Goal: Task Accomplishment & Management: Use online tool/utility

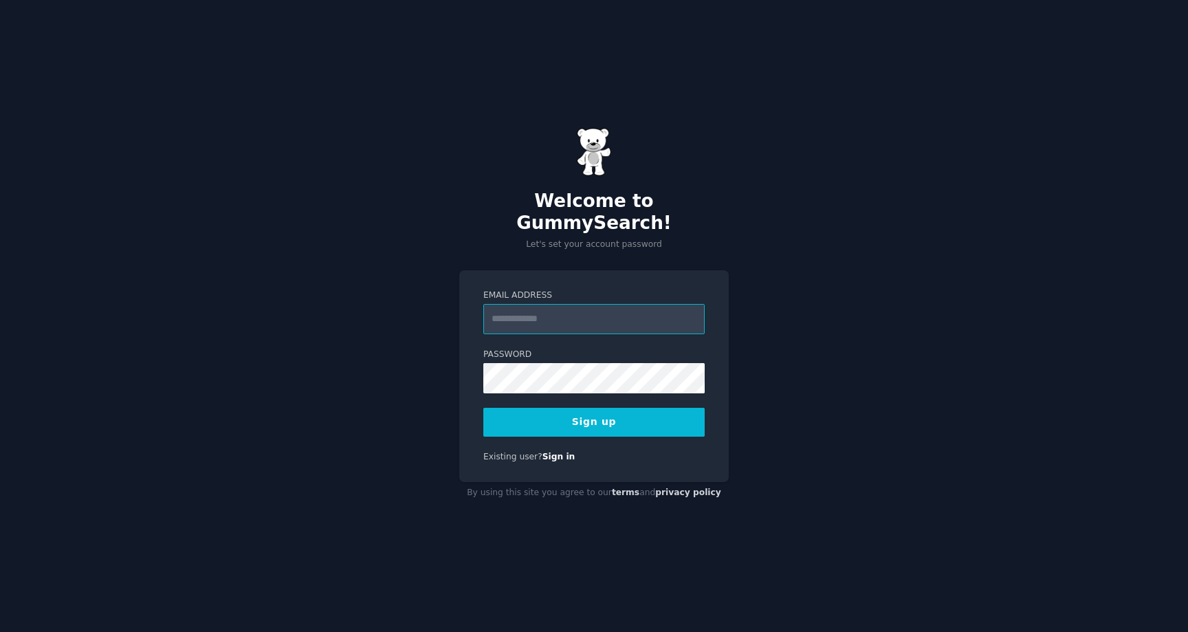
click at [527, 308] on input "Email Address" at bounding box center [593, 319] width 221 height 30
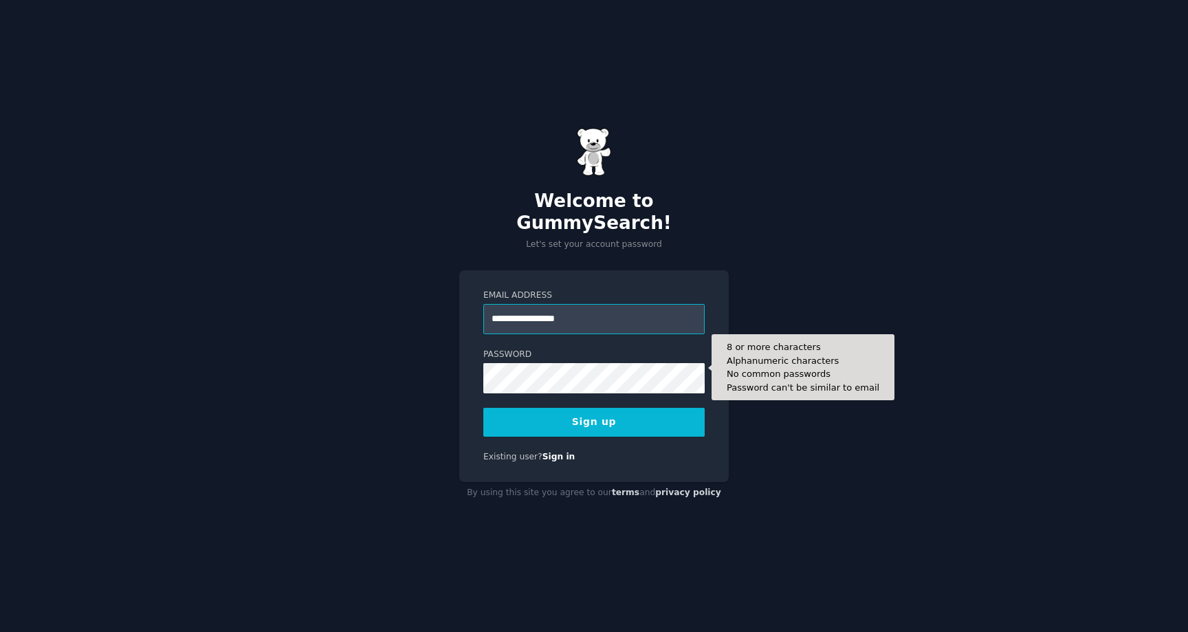
type input "**********"
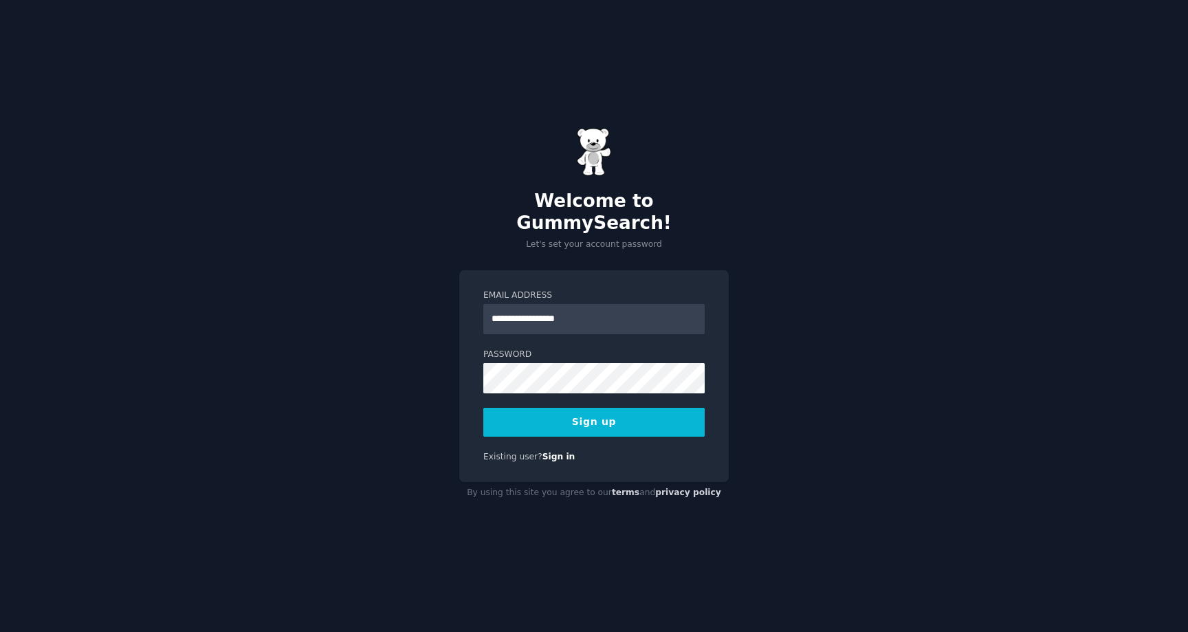
click at [570, 433] on div "**********" at bounding box center [593, 376] width 269 height 212
click at [576, 410] on button "Sign up" at bounding box center [593, 422] width 221 height 29
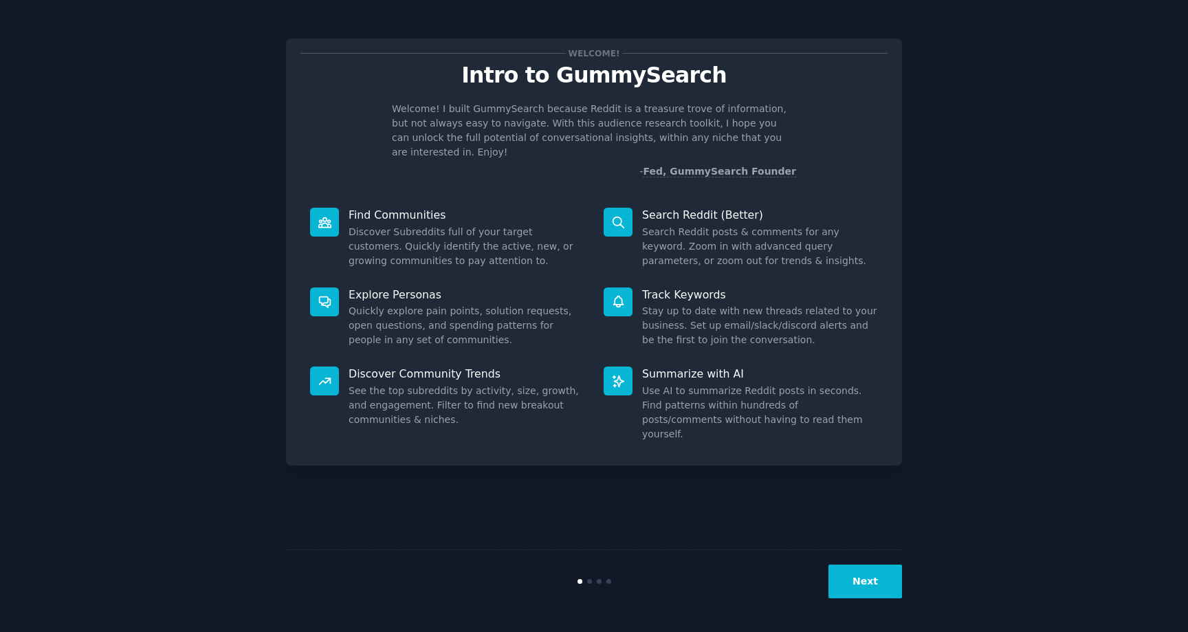
click at [476, 227] on dd "Discover Subreddits full of your target customers. Quickly identify the active,…" at bounding box center [467, 246] width 236 height 43
click at [528, 122] on p "Welcome! I built GummySearch because Reddit is a treasure trove of information,…" at bounding box center [594, 131] width 404 height 58
click at [852, 582] on button "Next" at bounding box center [865, 581] width 74 height 34
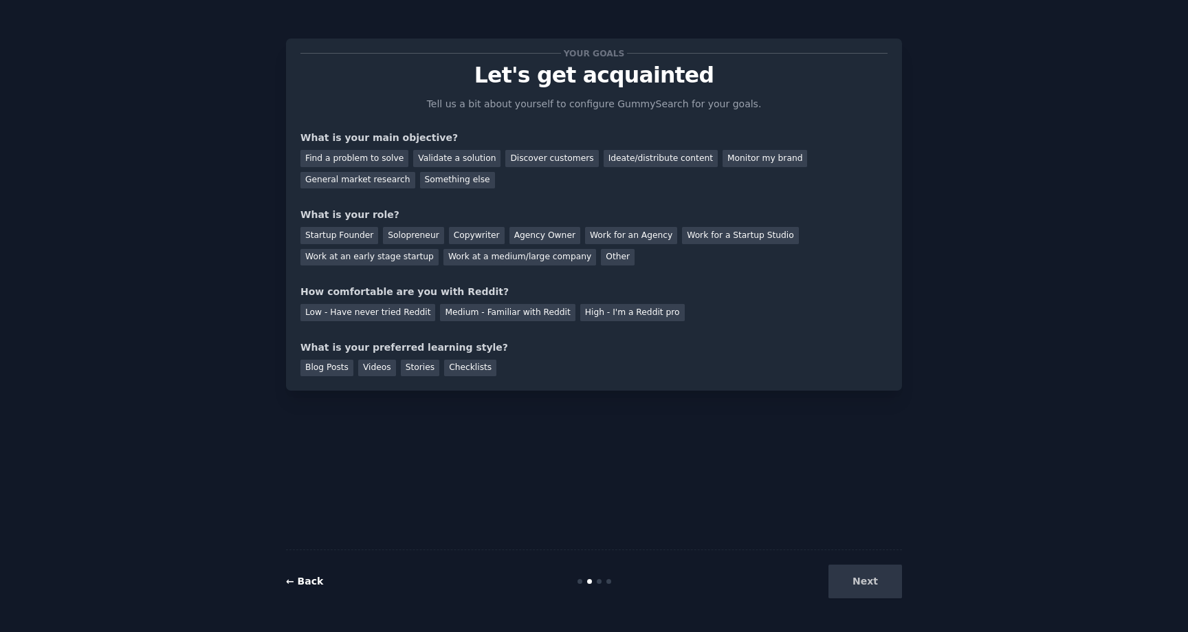
click at [312, 578] on link "← Back" at bounding box center [304, 580] width 37 height 11
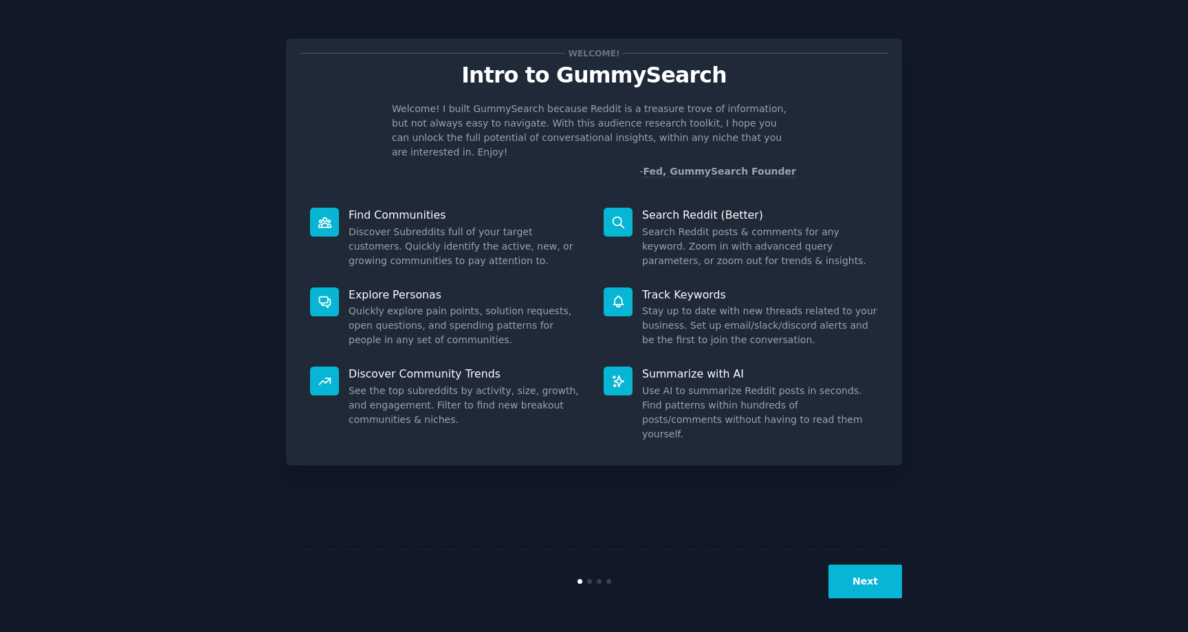
click at [421, 208] on div "Find Communities Discover Subreddits full of your target customers. Quickly ide…" at bounding box center [447, 238] width 294 height 80
click at [510, 243] on dd "Discover Subreddits full of your target customers. Quickly identify the active,…" at bounding box center [467, 246] width 236 height 43
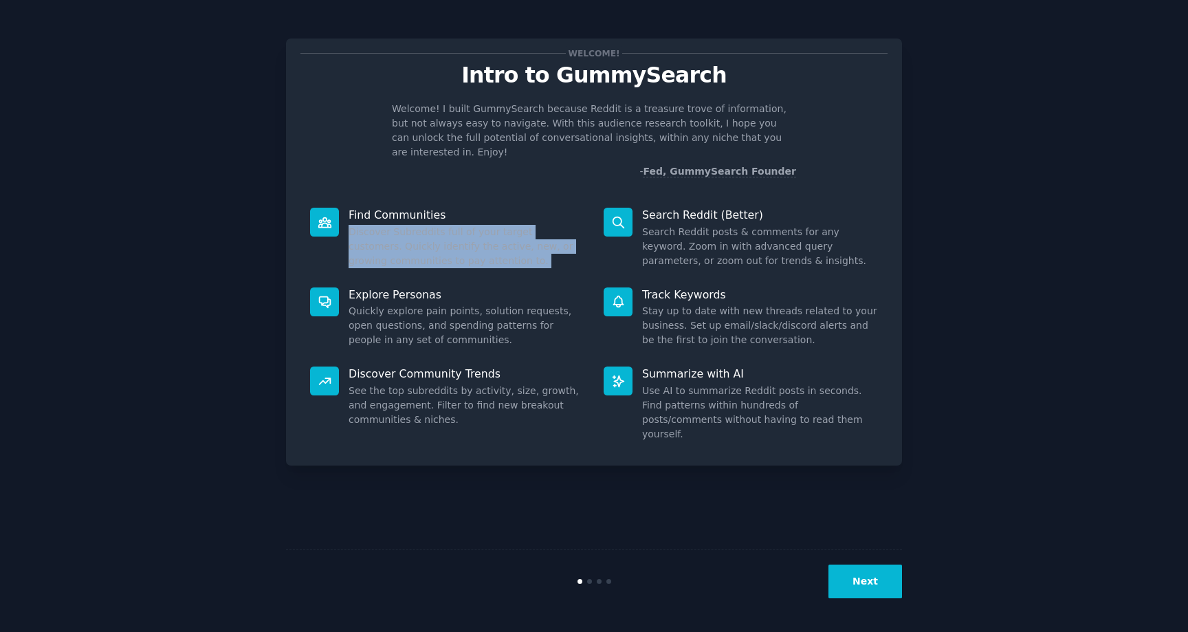
click at [529, 243] on dd "Discover Subreddits full of your target customers. Quickly identify the active,…" at bounding box center [467, 246] width 236 height 43
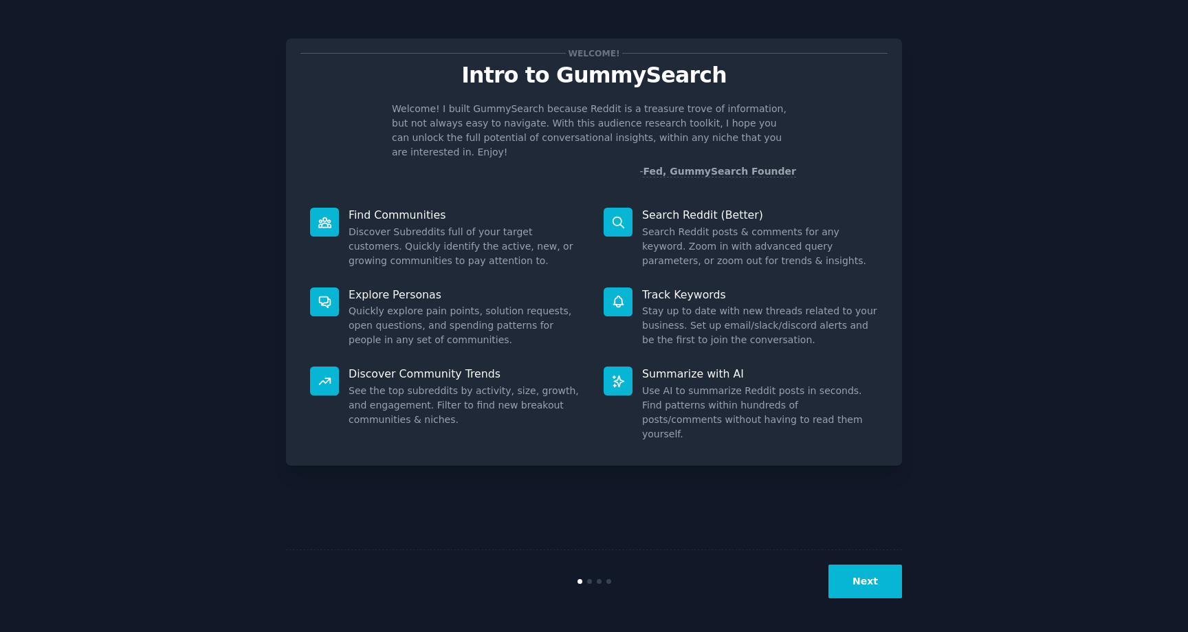
click at [633, 118] on p "Welcome! I built GummySearch because Reddit is a treasure trove of information,…" at bounding box center [594, 131] width 404 height 58
click at [637, 107] on p "Welcome! I built GummySearch because Reddit is a treasure trove of information,…" at bounding box center [594, 131] width 404 height 58
click at [678, 110] on p "Welcome! I built GummySearch because Reddit is a treasure trove of information,…" at bounding box center [594, 131] width 404 height 58
click at [672, 110] on p "Welcome! I built GummySearch because Reddit is a treasure trove of information,…" at bounding box center [594, 131] width 404 height 58
click at [639, 107] on p "Welcome! I built GummySearch because Reddit is a treasure trove of information,…" at bounding box center [594, 131] width 404 height 58
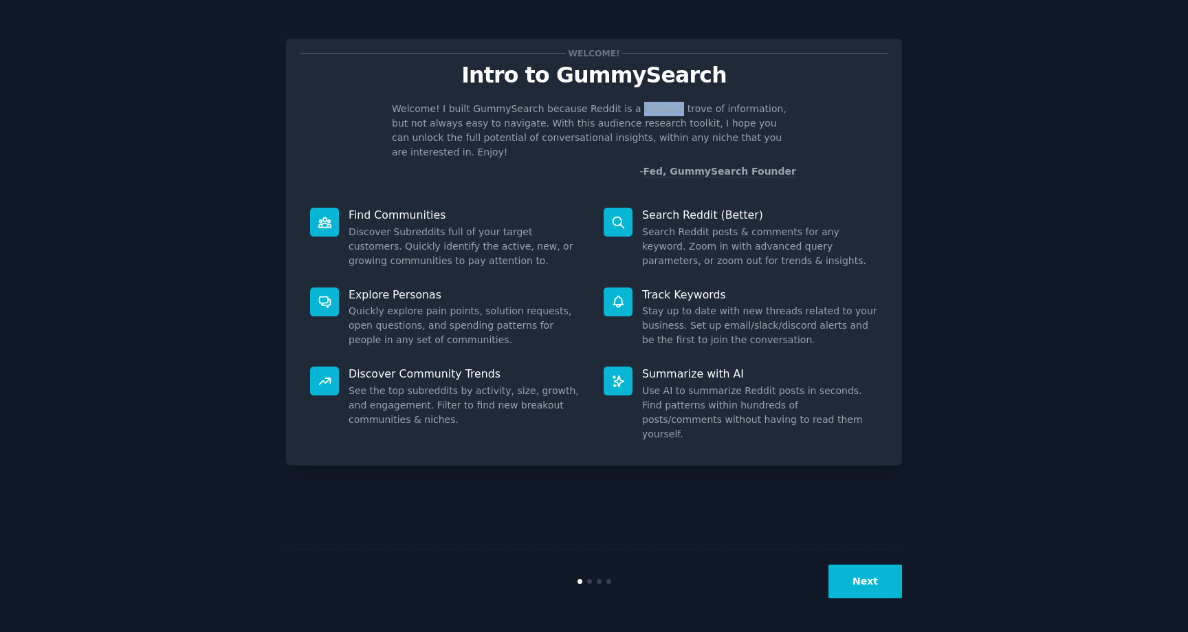
click at [639, 107] on p "Welcome! I built GummySearch because Reddit is a treasure trove of information,…" at bounding box center [594, 131] width 404 height 58
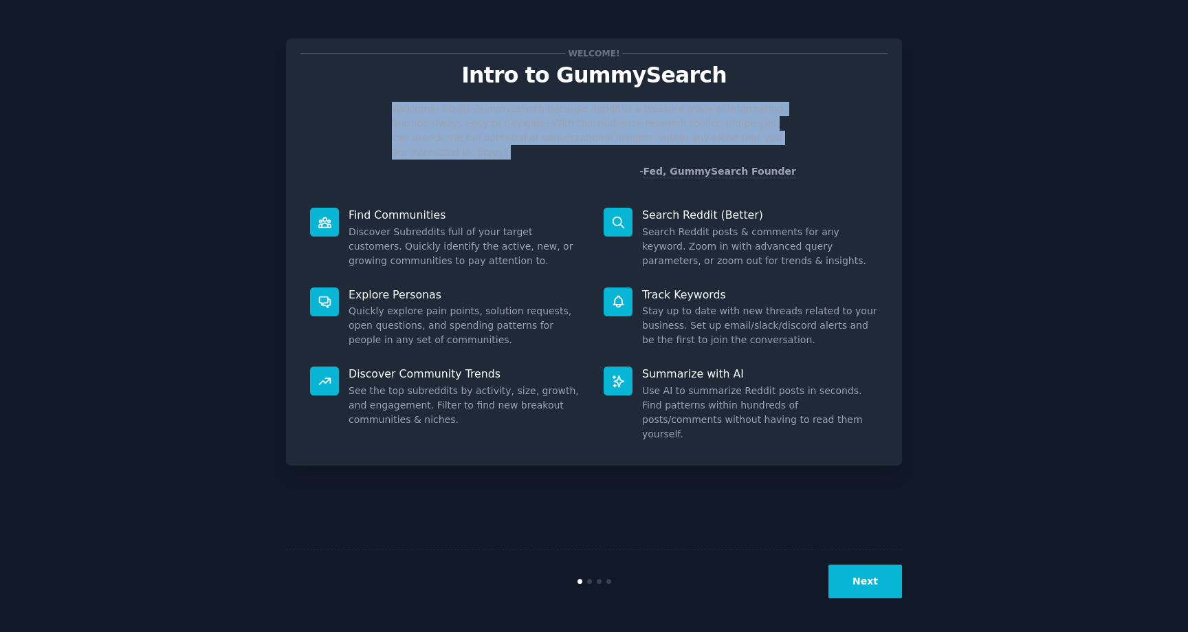
click at [639, 107] on p "Welcome! I built GummySearch because Reddit is a treasure trove of information,…" at bounding box center [594, 131] width 404 height 58
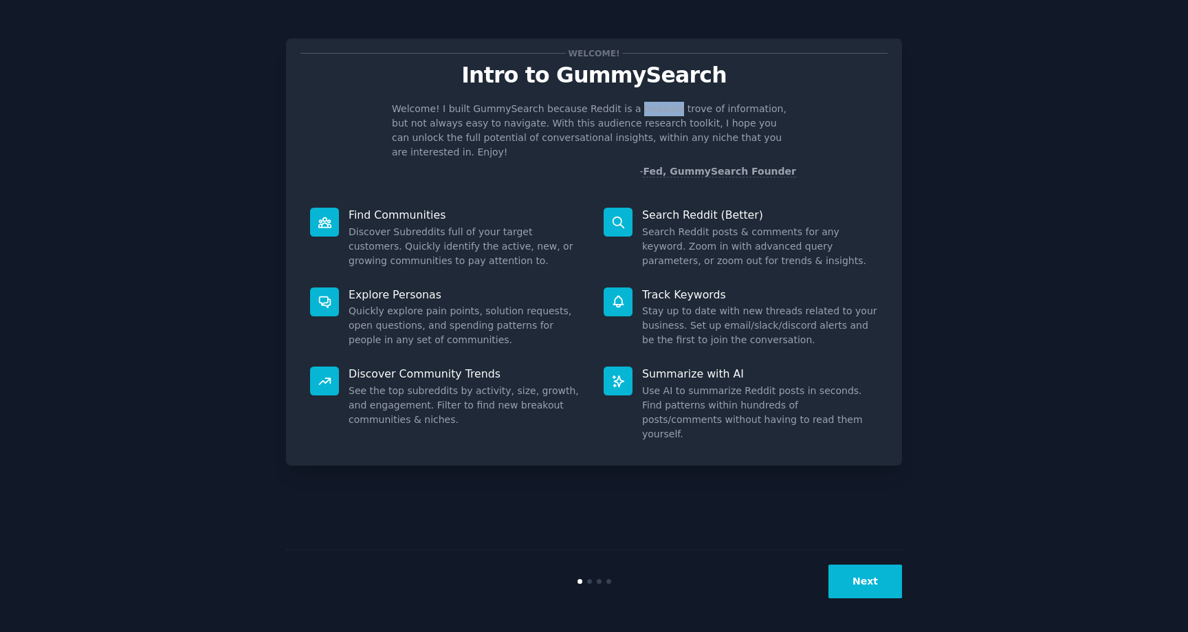
click at [639, 107] on p "Welcome! I built GummySearch because Reddit is a treasure trove of information,…" at bounding box center [594, 131] width 404 height 58
click at [714, 119] on p "Welcome! I built GummySearch because Reddit is a treasure trove of information,…" at bounding box center [594, 131] width 404 height 58
click at [864, 581] on button "Next" at bounding box center [865, 581] width 74 height 34
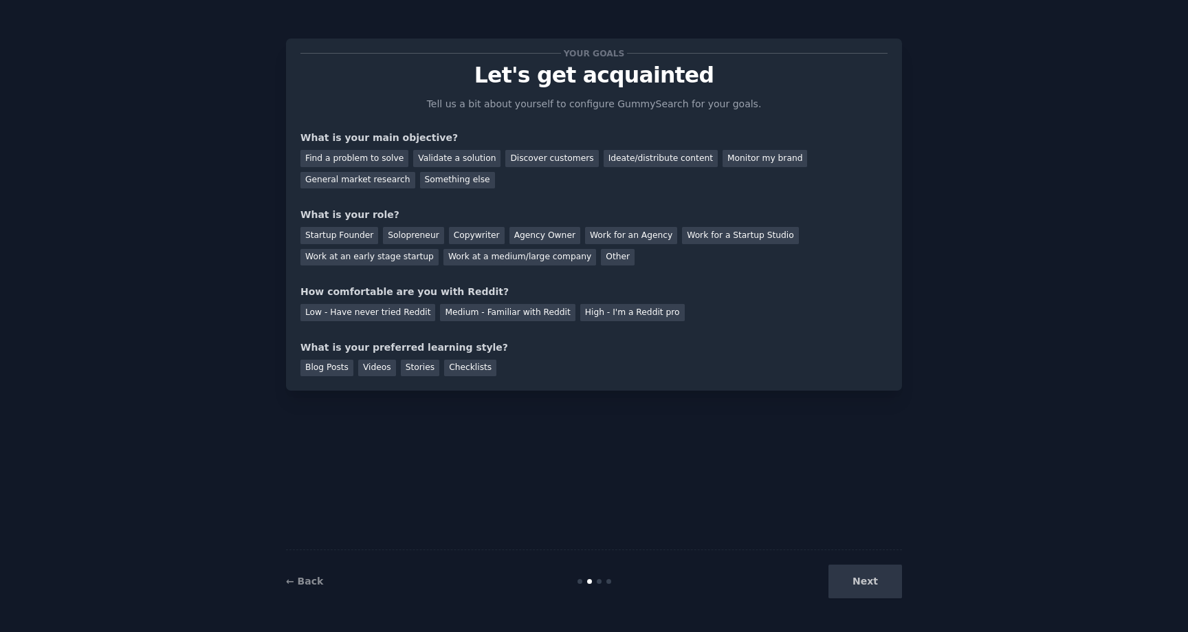
click at [533, 82] on p "Let's get acquainted" at bounding box center [593, 75] width 587 height 24
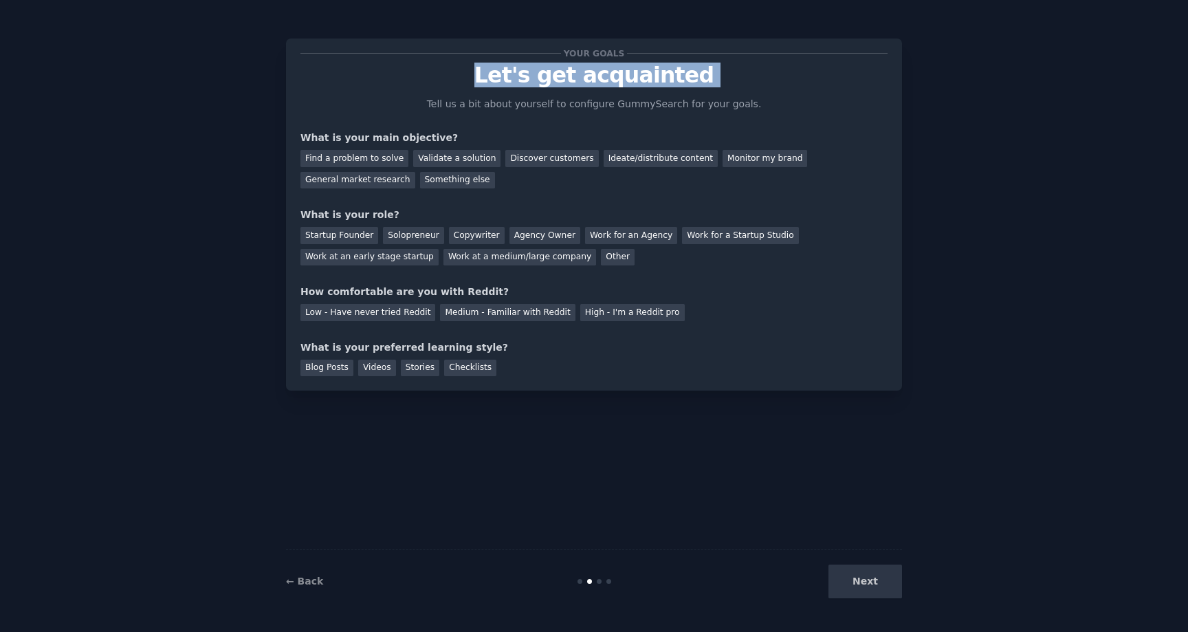
click at [533, 82] on p "Let's get acquainted" at bounding box center [593, 75] width 587 height 24
click at [491, 80] on p "Let's get acquainted" at bounding box center [593, 75] width 587 height 24
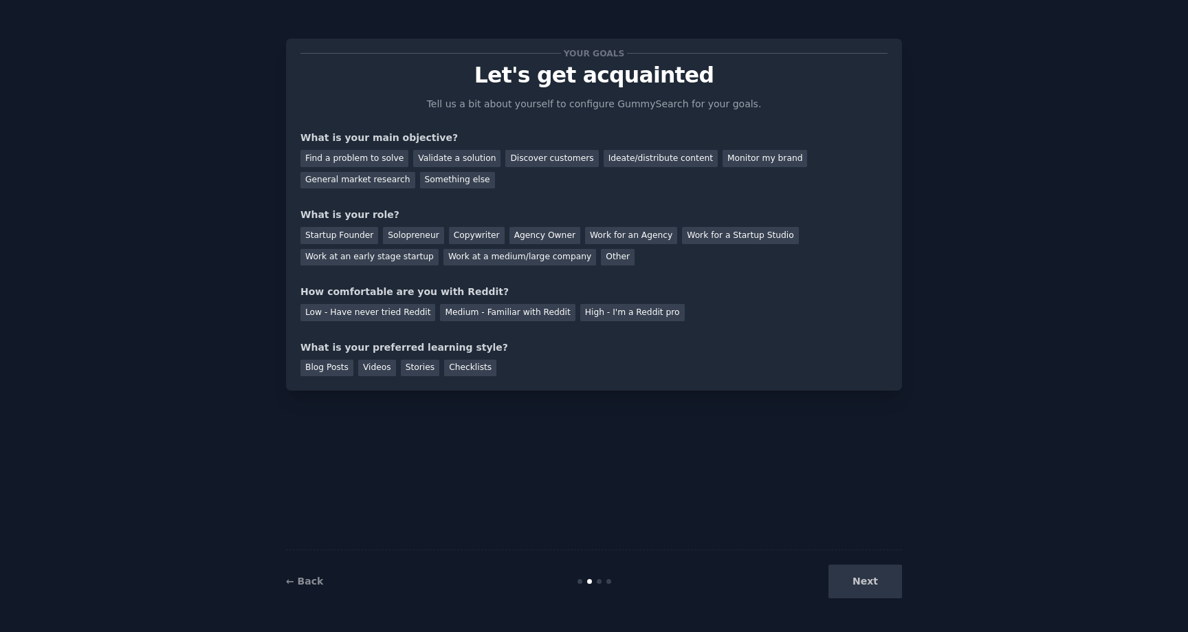
click at [445, 103] on p "Tell us a bit about yourself to configure GummySearch for your goals." at bounding box center [594, 104] width 346 height 14
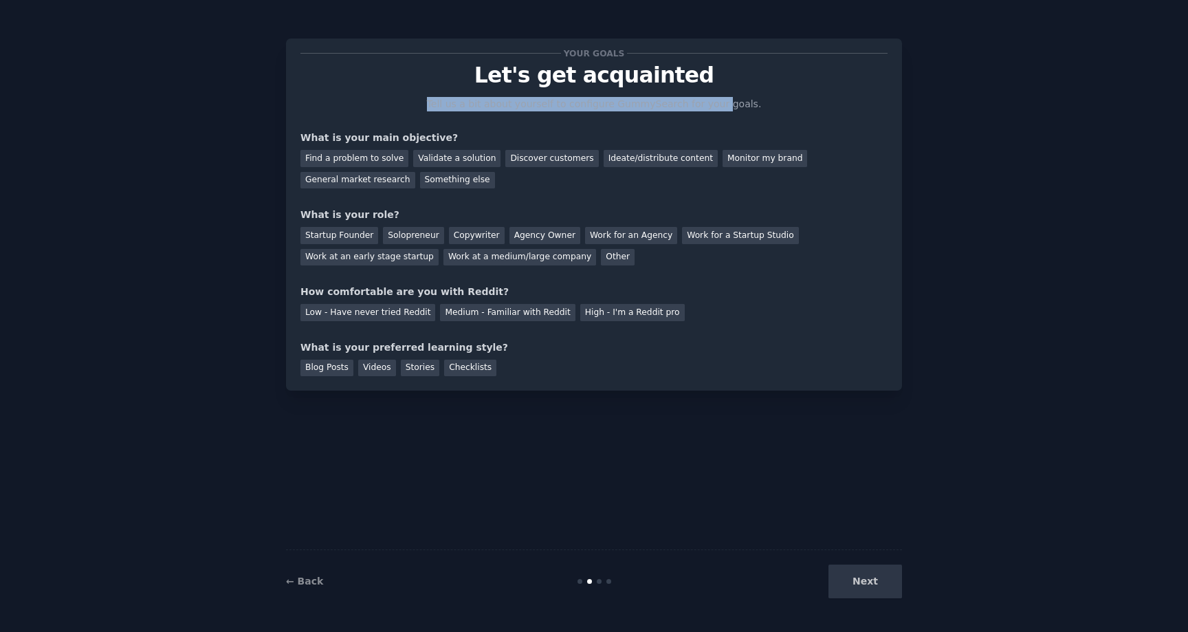
drag, startPoint x: 445, startPoint y: 103, endPoint x: 716, endPoint y: 107, distance: 270.9
click at [716, 107] on p "Tell us a bit about yourself to configure GummySearch for your goals." at bounding box center [594, 104] width 346 height 14
click at [580, 109] on p "Tell us a bit about yourself to configure GummySearch for your goals." at bounding box center [594, 104] width 346 height 14
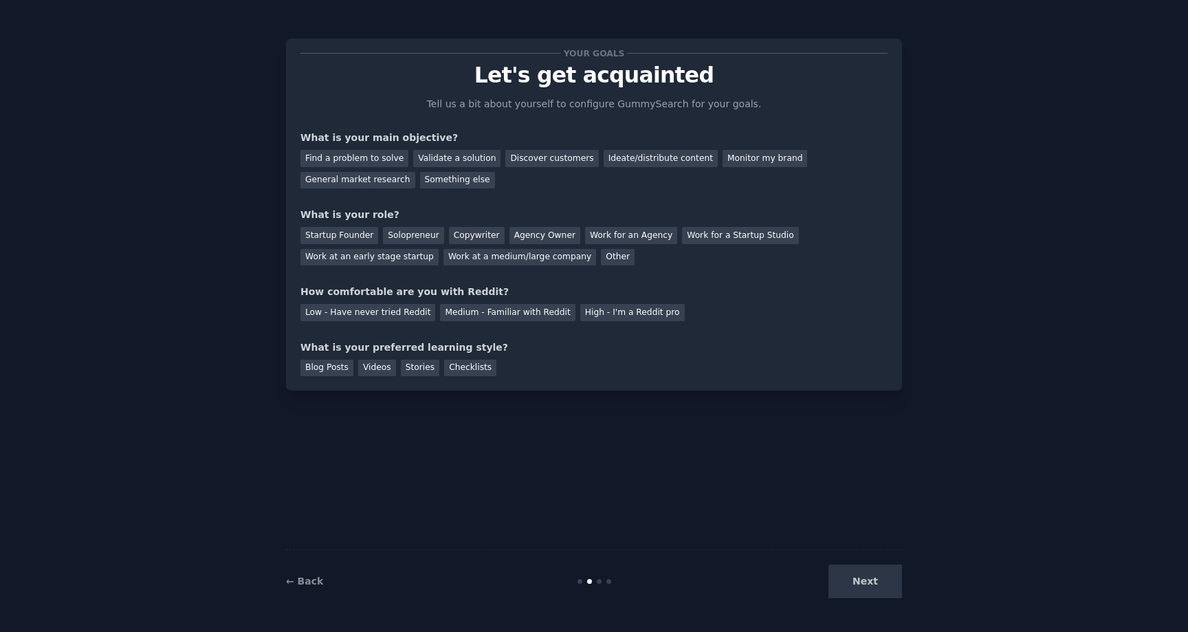
click at [529, 105] on p "Tell us a bit about yourself to configure GummySearch for your goals." at bounding box center [594, 104] width 346 height 14
click at [665, 78] on p "Let's get acquainted" at bounding box center [593, 75] width 587 height 24
click at [377, 162] on div "Find a problem to solve" at bounding box center [354, 158] width 108 height 17
click at [538, 154] on div "Discover customers" at bounding box center [551, 158] width 93 height 17
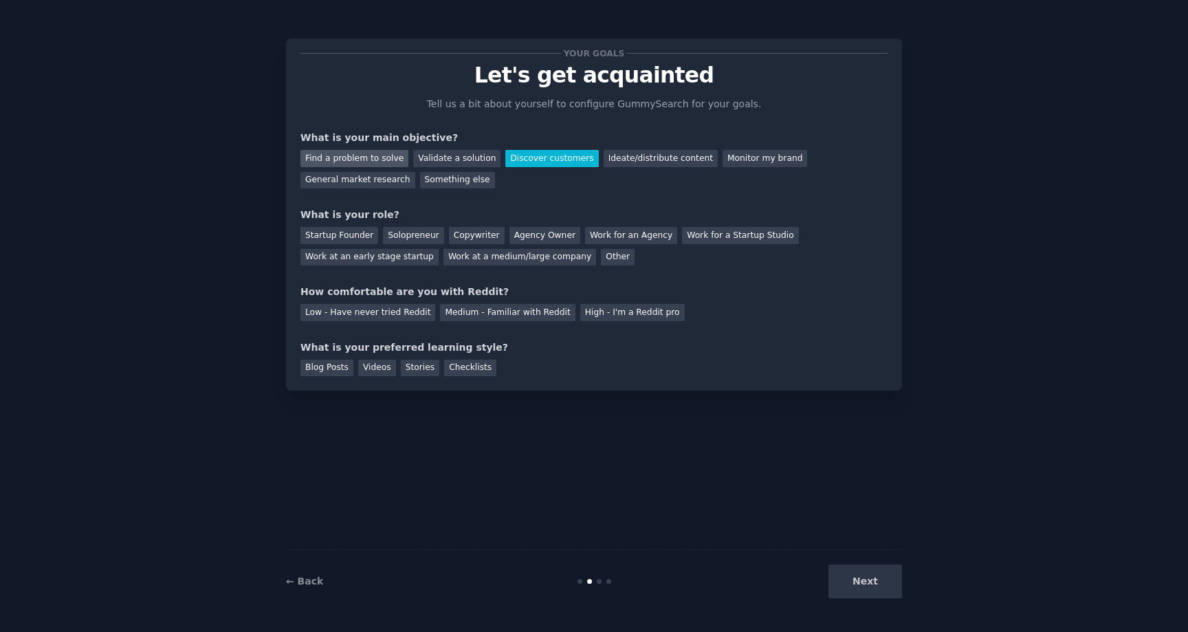
click at [346, 153] on div "Find a problem to solve" at bounding box center [354, 158] width 108 height 17
click at [375, 138] on div "What is your main objective?" at bounding box center [593, 138] width 587 height 14
click at [364, 163] on div "Find a problem to solve" at bounding box center [354, 158] width 108 height 17
click at [486, 132] on div "What is your main objective?" at bounding box center [593, 138] width 587 height 14
click at [652, 179] on div "Find a problem to solve Validate a solution Discover customers Ideate/distribut…" at bounding box center [593, 166] width 587 height 43
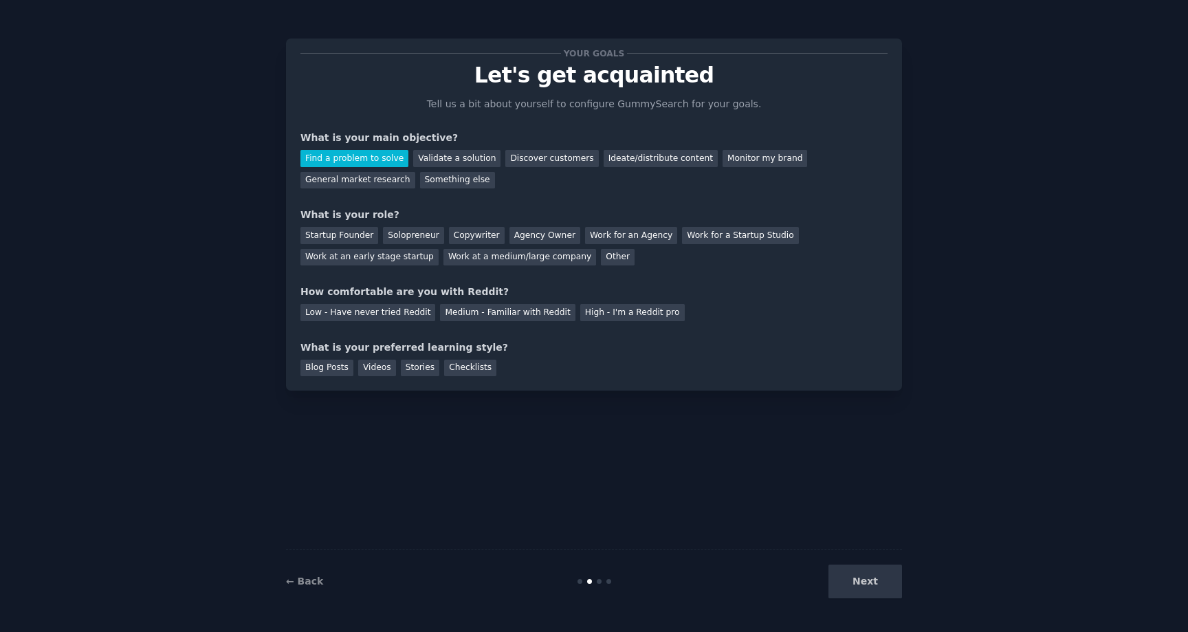
click at [355, 138] on div "What is your main objective?" at bounding box center [593, 138] width 587 height 14
click at [353, 231] on div "Startup Founder" at bounding box center [339, 235] width 78 height 17
click at [410, 231] on div "Solopreneur" at bounding box center [413, 235] width 60 height 17
click at [342, 230] on div "Startup Founder" at bounding box center [339, 235] width 78 height 17
click at [401, 236] on div "Solopreneur" at bounding box center [413, 235] width 60 height 17
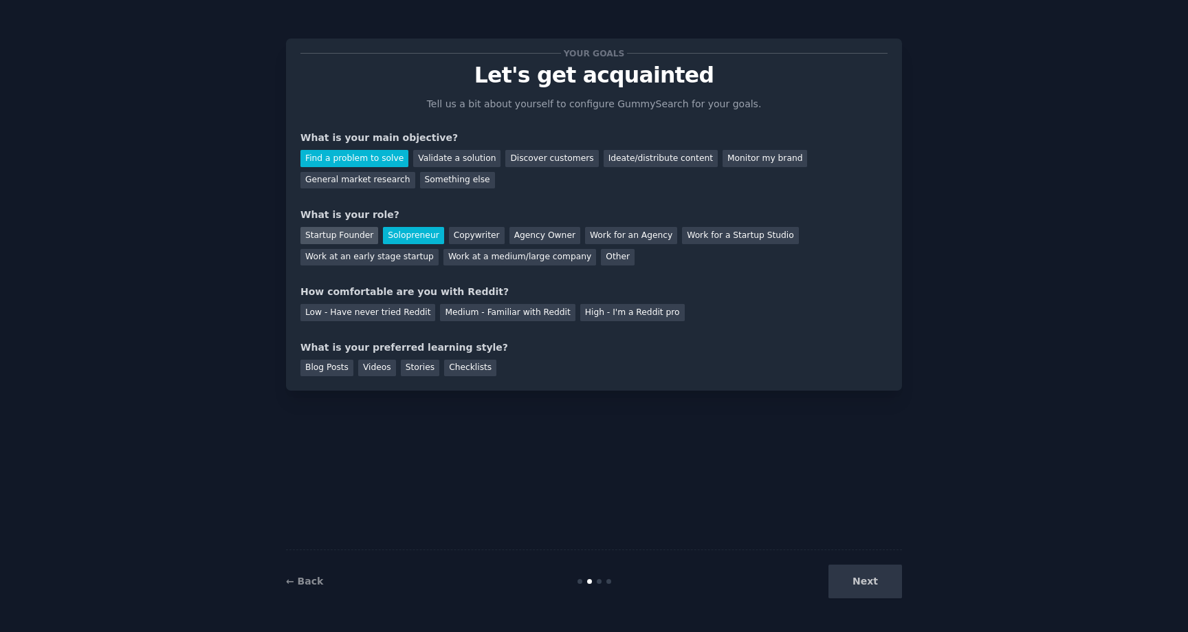
click at [362, 242] on div "Startup Founder" at bounding box center [339, 235] width 78 height 17
drag, startPoint x: 324, startPoint y: 283, endPoint x: 474, endPoint y: 289, distance: 150.0
click at [451, 292] on div "Your goals Let's get acquainted Tell us a bit about yourself to configure Gummy…" at bounding box center [593, 214] width 587 height 323
drag, startPoint x: 474, startPoint y: 289, endPoint x: 437, endPoint y: 263, distance: 44.8
click at [474, 289] on div "How comfortable are you with Reddit?" at bounding box center [593, 292] width 587 height 14
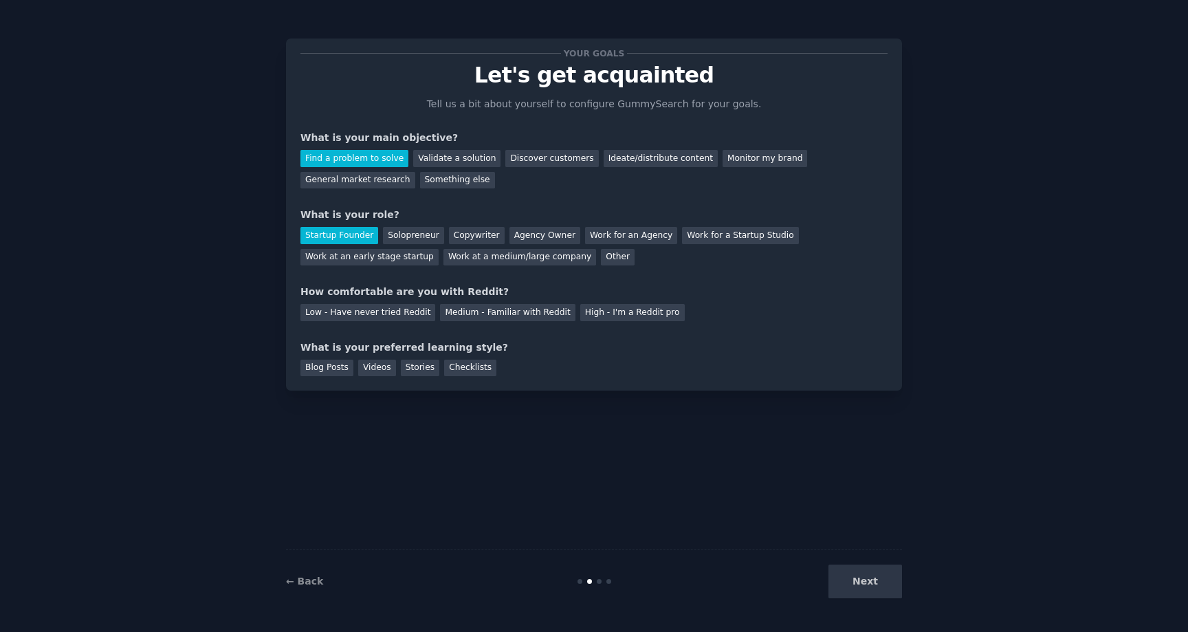
click at [389, 291] on div "How comfortable are you with Reddit?" at bounding box center [593, 292] width 587 height 14
click at [369, 294] on div "How comfortable are you with Reddit?" at bounding box center [593, 292] width 587 height 14
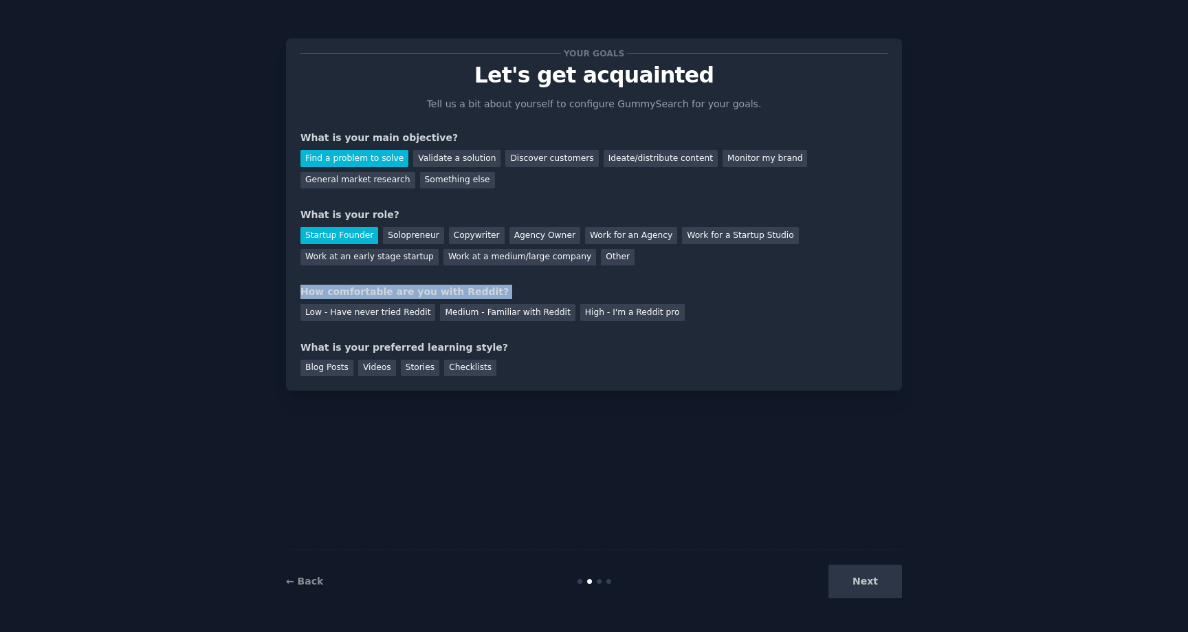
click at [369, 294] on div "How comfortable are you with Reddit?" at bounding box center [593, 292] width 587 height 14
click at [443, 298] on div "How comfortable are you with Reddit?" at bounding box center [593, 292] width 587 height 14
click at [406, 290] on div "How comfortable are you with Reddit?" at bounding box center [593, 292] width 587 height 14
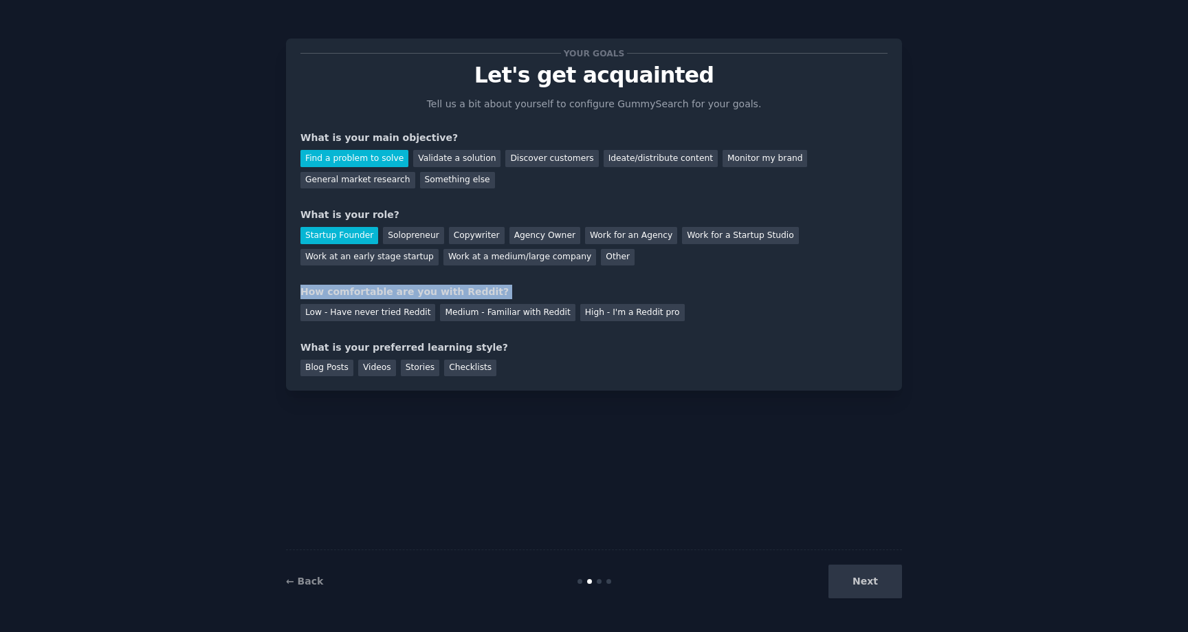
click at [424, 290] on div "How comfortable are you with Reddit?" at bounding box center [593, 292] width 587 height 14
click at [393, 286] on div "How comfortable are you with Reddit?" at bounding box center [593, 292] width 587 height 14
click at [441, 288] on div "How comfortable are you with Reddit?" at bounding box center [593, 292] width 587 height 14
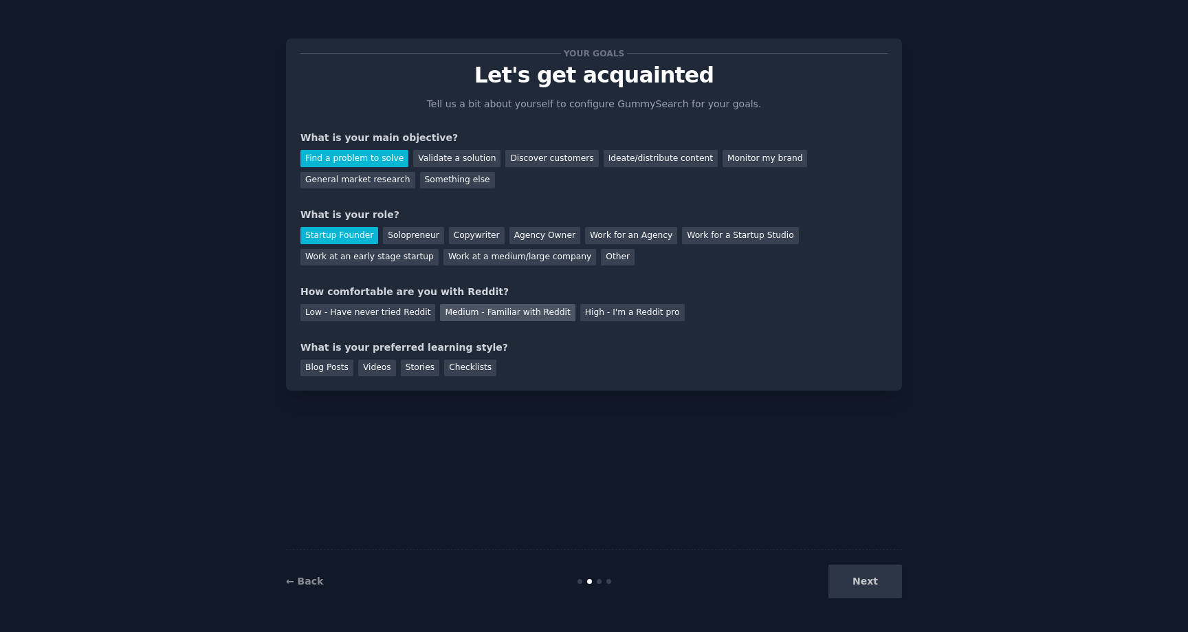
click at [453, 314] on div "Medium - Familiar with Reddit" at bounding box center [507, 312] width 135 height 17
click at [404, 347] on div "What is your preferred learning style?" at bounding box center [593, 347] width 587 height 14
click at [390, 348] on div "What is your preferred learning style?" at bounding box center [593, 347] width 587 height 14
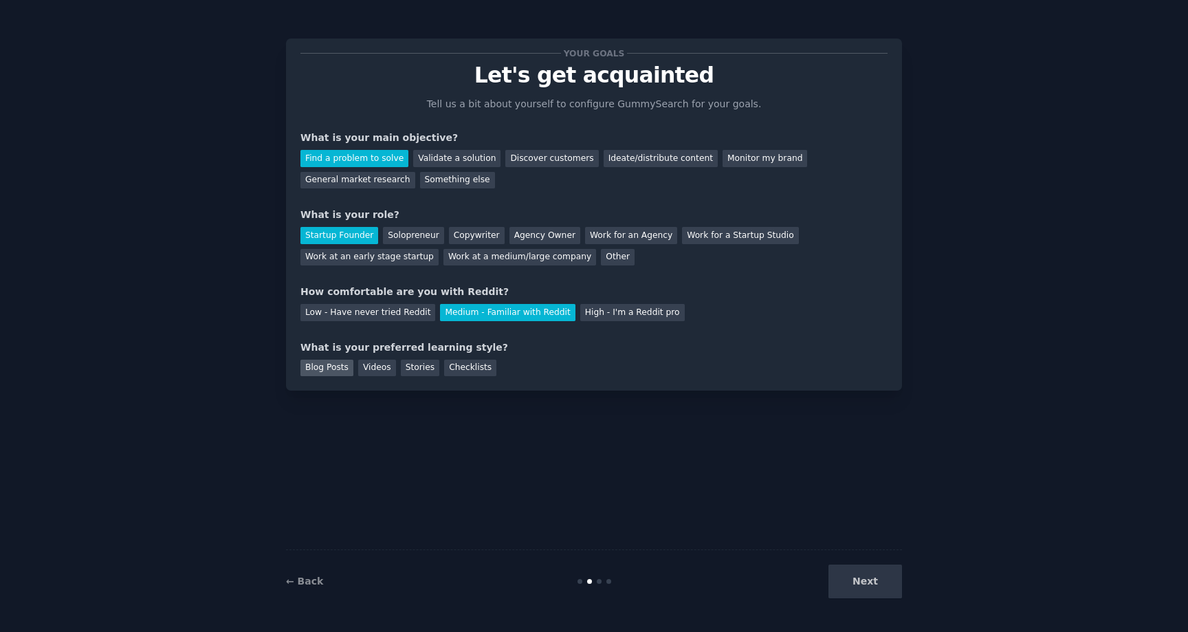
click at [331, 373] on div "Blog Posts" at bounding box center [326, 368] width 53 height 17
click at [367, 366] on div "Videos" at bounding box center [377, 368] width 38 height 17
click at [333, 368] on div "Blog Posts" at bounding box center [326, 368] width 53 height 17
drag, startPoint x: 821, startPoint y: 564, endPoint x: 829, endPoint y: 572, distance: 11.7
click at [825, 569] on div "← Back Next" at bounding box center [594, 580] width 616 height 63
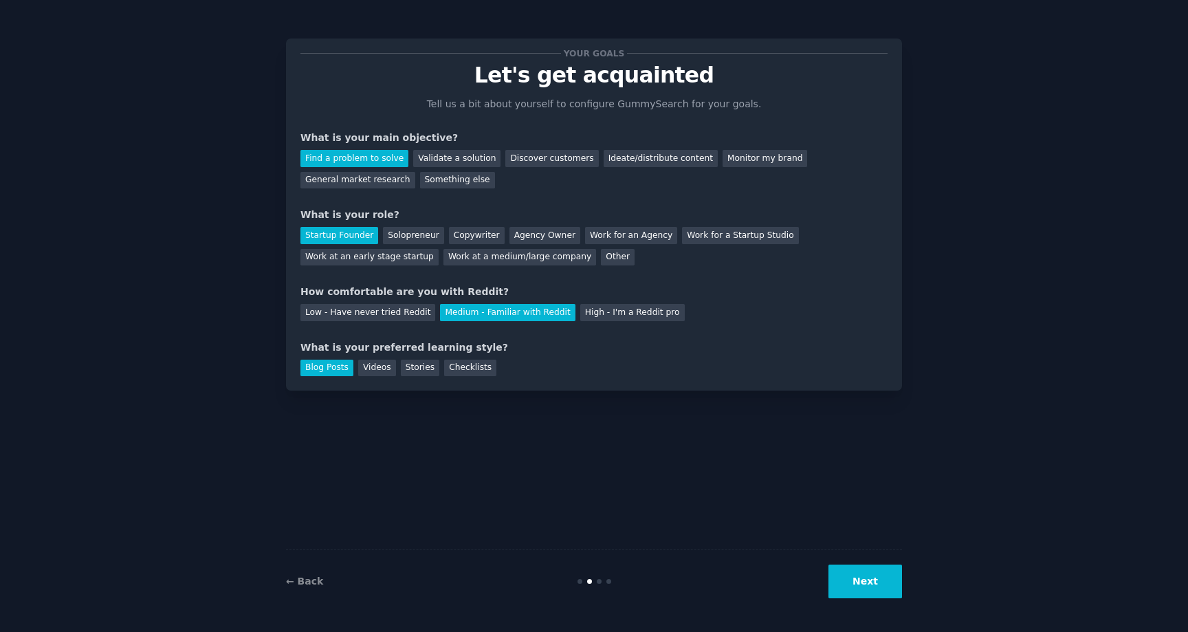
click at [839, 576] on button "Next" at bounding box center [865, 581] width 74 height 34
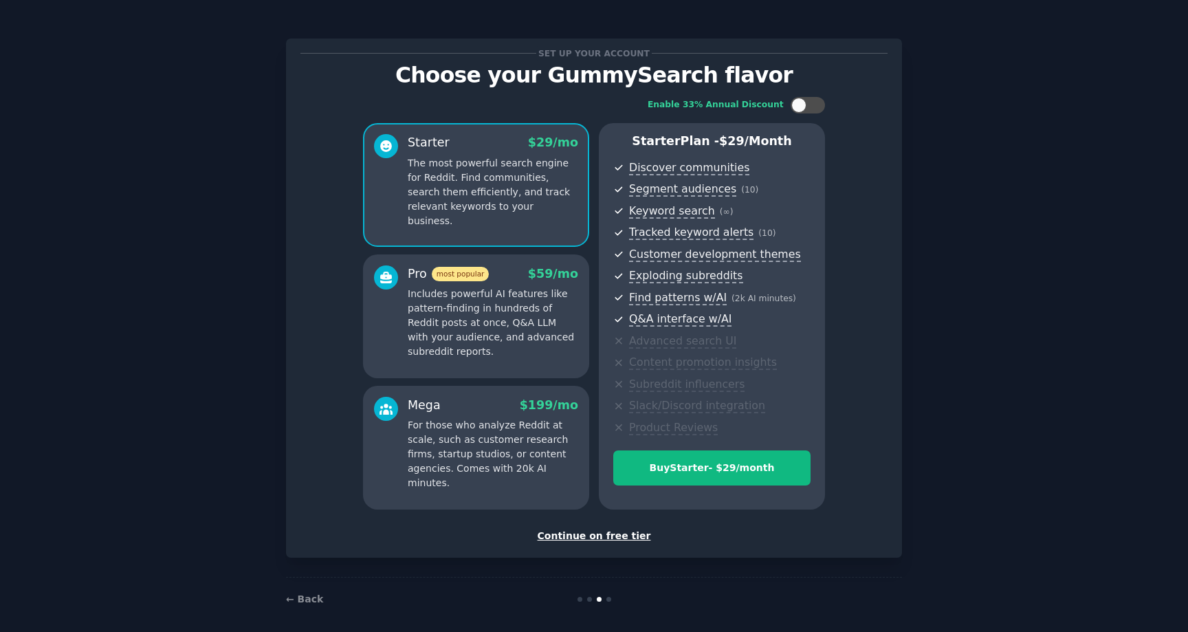
click at [762, 151] on div "Starter Plan - $ 29 /month Discover communities Segment audiences ( 10 ) Keywor…" at bounding box center [712, 316] width 226 height 386
click at [668, 144] on p "Starter Plan - $ 29 /month" at bounding box center [711, 141] width 197 height 17
click at [316, 209] on div "Enable 33% Annual Discount Starter $ 29 /mo The most powerful search engine for…" at bounding box center [593, 303] width 587 height 432
click at [597, 527] on div "Set up your account Choose your GummySearch flavor Enable 33% Annual Discount S…" at bounding box center [593, 298] width 587 height 490
click at [597, 531] on div "Continue on free tier" at bounding box center [593, 536] width 587 height 14
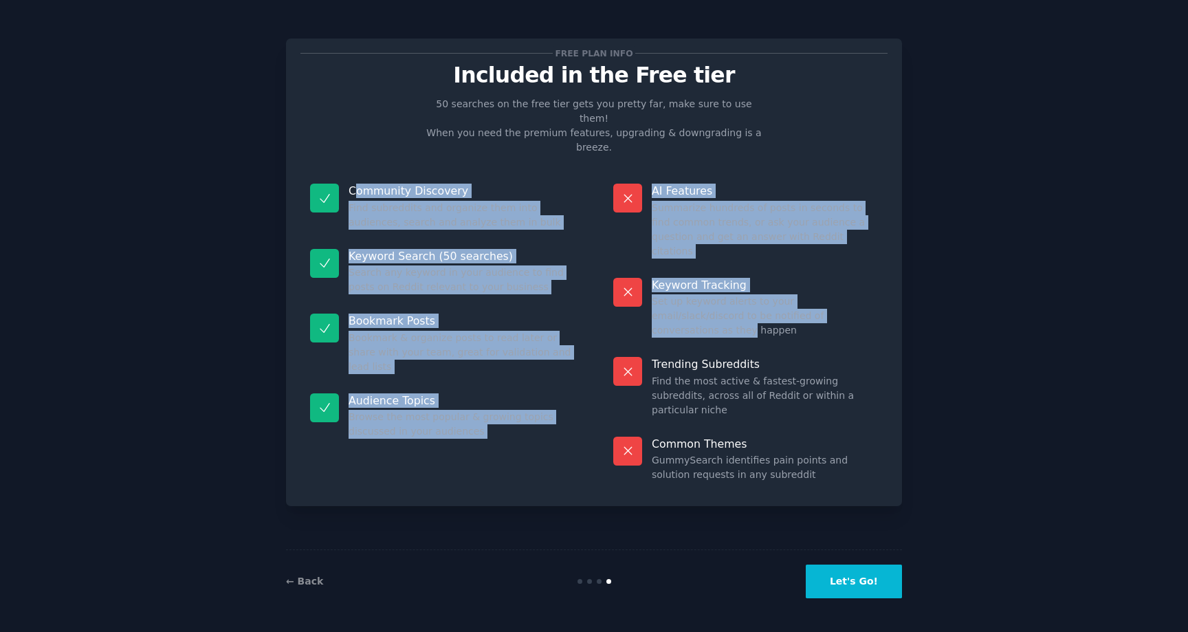
drag, startPoint x: 354, startPoint y: 164, endPoint x: 820, endPoint y: 265, distance: 476.9
click at [820, 265] on div "Community Discovery Find subreddits and organize them into audiences, search an…" at bounding box center [593, 333] width 587 height 318
click at [492, 265] on dd "Search any keyword in your audience to find posts on Reddit relevant to your bu…" at bounding box center [462, 279] width 226 height 29
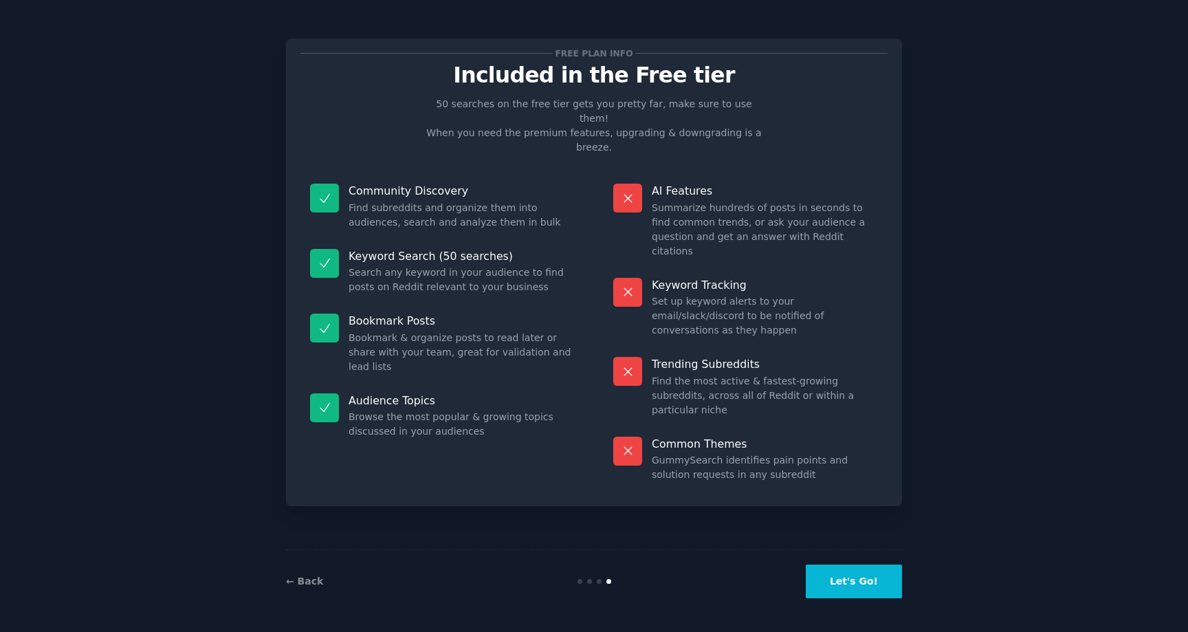
drag, startPoint x: 351, startPoint y: 244, endPoint x: 515, endPoint y: 284, distance: 168.4
click at [515, 284] on dl "Community Discovery Find subreddits and organize them into audiences, search an…" at bounding box center [442, 333] width 284 height 318
click at [467, 265] on dd "Search any keyword in your audience to find posts on Reddit relevant to your bu…" at bounding box center [462, 279] width 226 height 29
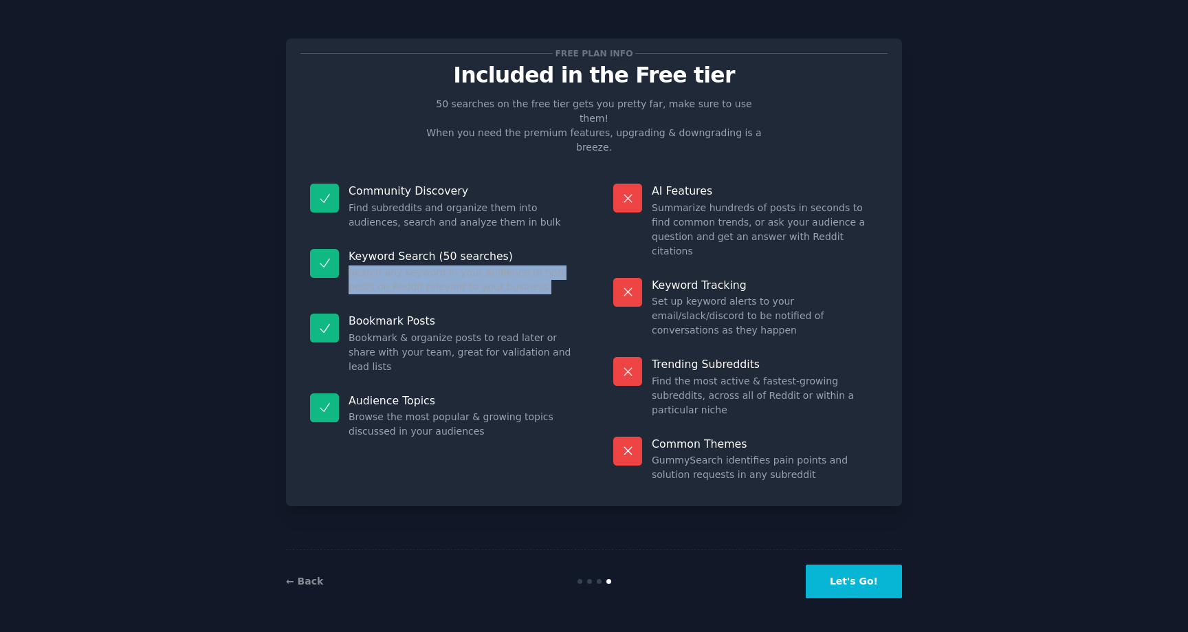
click at [473, 304] on div "Bookmark Posts Bookmark & organize posts to read later or share with your team,…" at bounding box center [442, 344] width 284 height 80
click at [841, 585] on button "Let's Go!" at bounding box center [854, 581] width 96 height 34
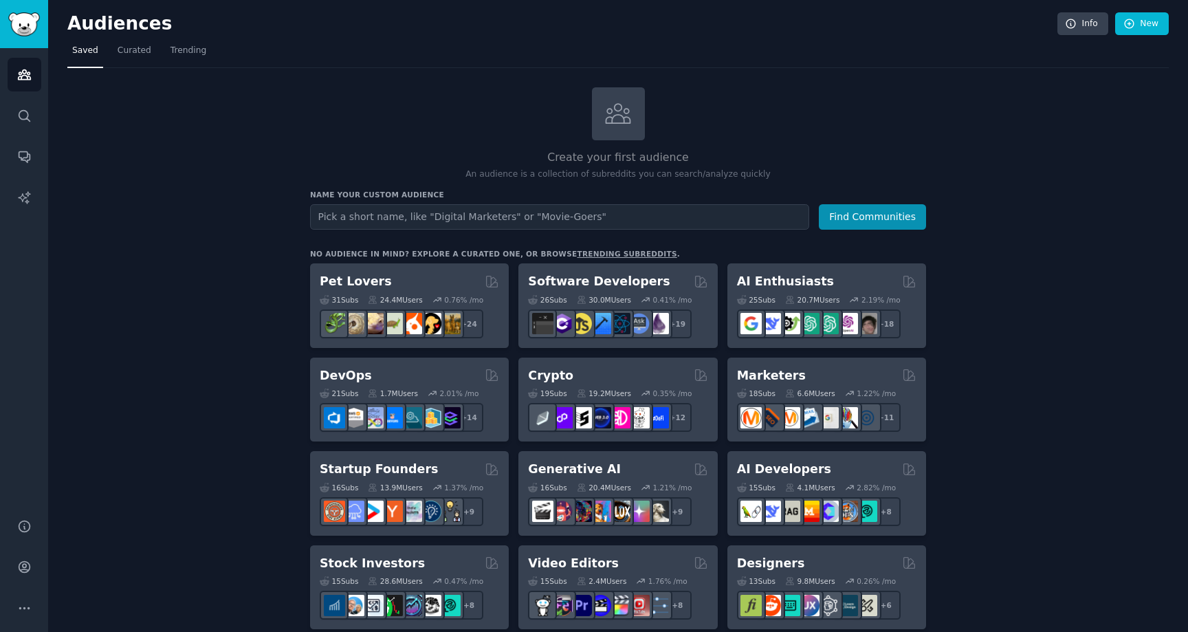
click at [352, 144] on div "Create your first audience An audience is a collection of subreddits you can se…" at bounding box center [618, 133] width 616 height 93
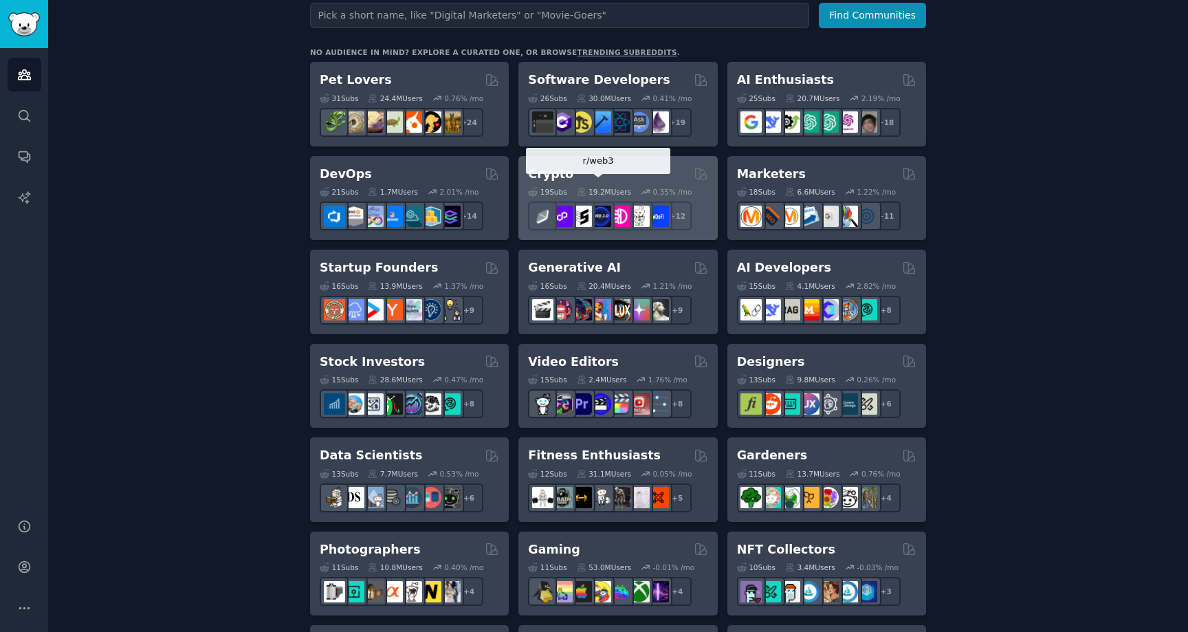
scroll to position [230, 0]
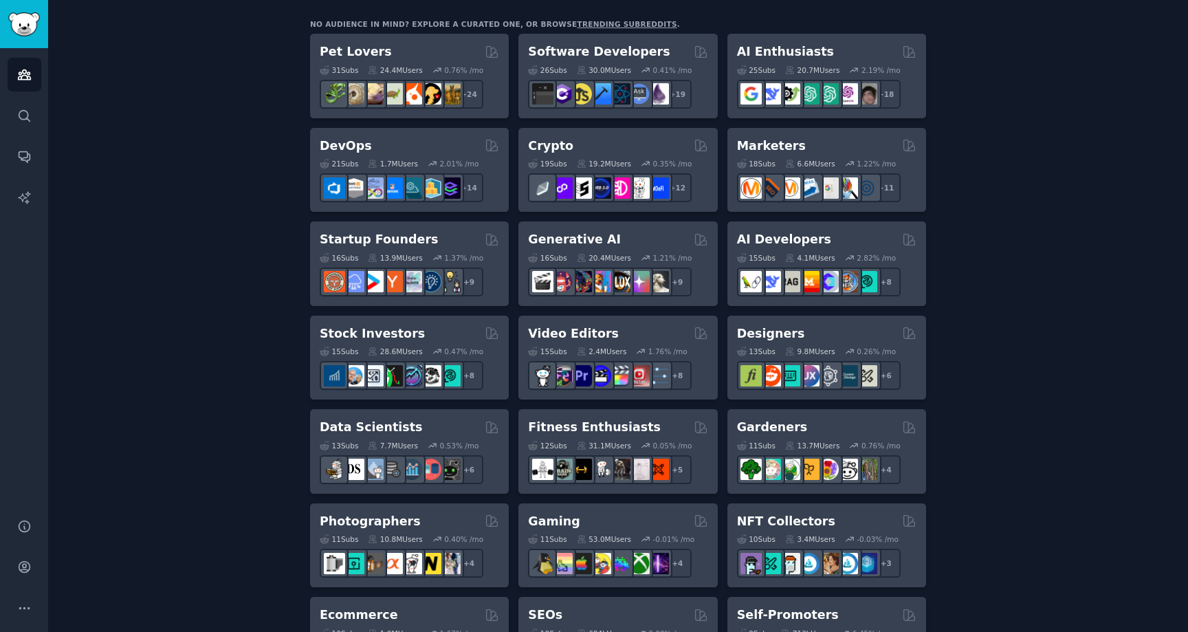
click at [1036, 172] on div "Create your first audience An audience is a collection of subreddits you can se…" at bounding box center [617, 606] width 1101 height 1497
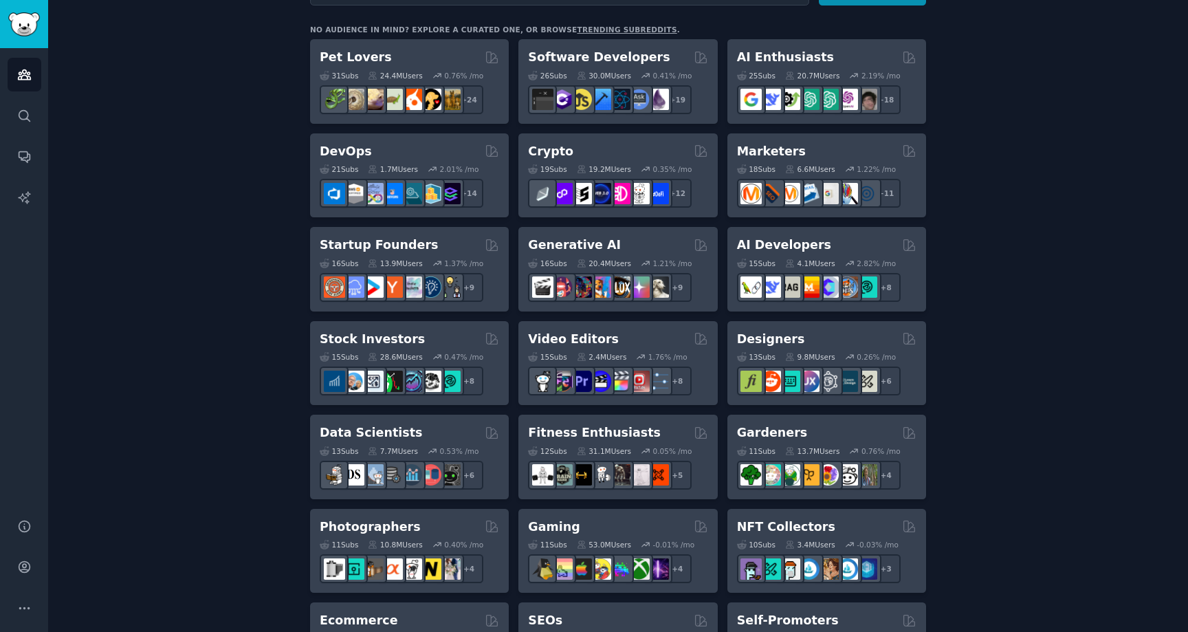
scroll to position [134, 0]
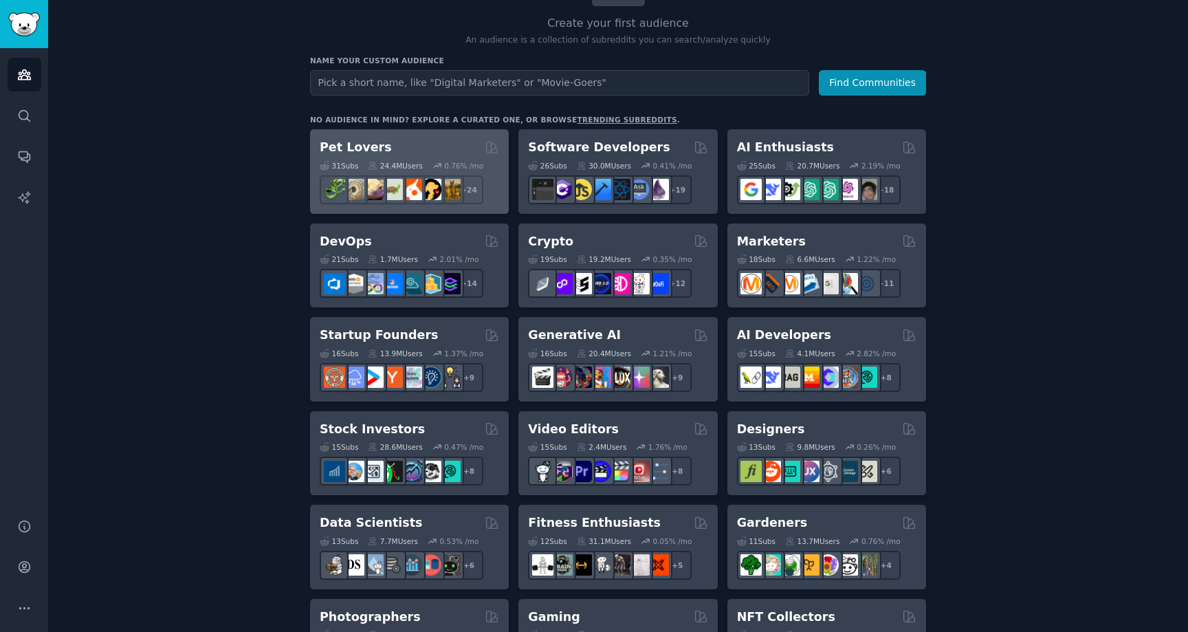
click at [404, 141] on div "Pet Lovers" at bounding box center [409, 147] width 179 height 17
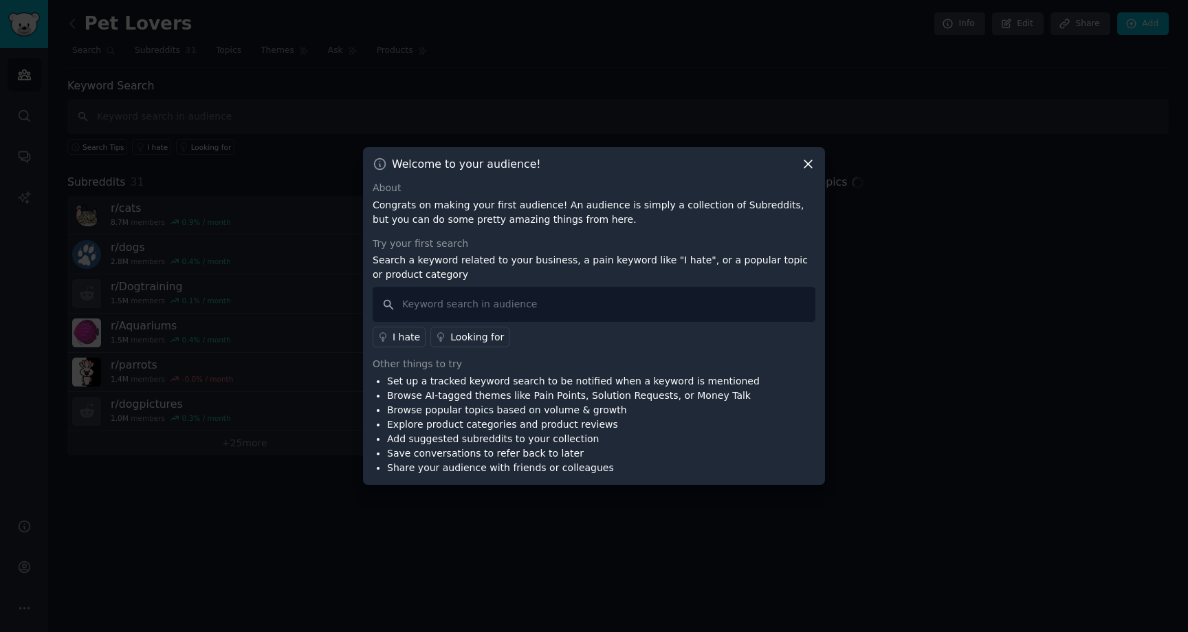
click at [506, 168] on h3 "Welcome to your audience!" at bounding box center [466, 164] width 149 height 14
click at [671, 184] on div "About" at bounding box center [594, 188] width 443 height 14
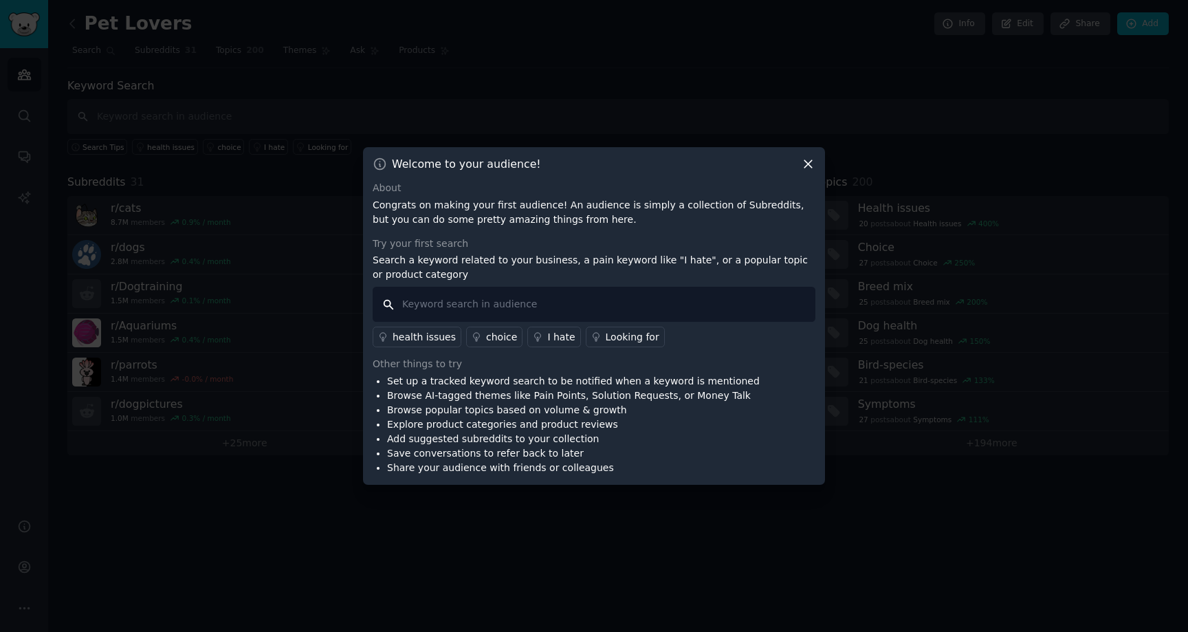
click at [486, 304] on input "text" at bounding box center [594, 304] width 443 height 35
click at [620, 230] on div "About Congrats on making your first audience! An audience is simply a collectio…" at bounding box center [594, 328] width 443 height 294
click at [800, 166] on div "Welcome to your audience!" at bounding box center [594, 164] width 443 height 14
click at [802, 166] on icon at bounding box center [808, 164] width 14 height 14
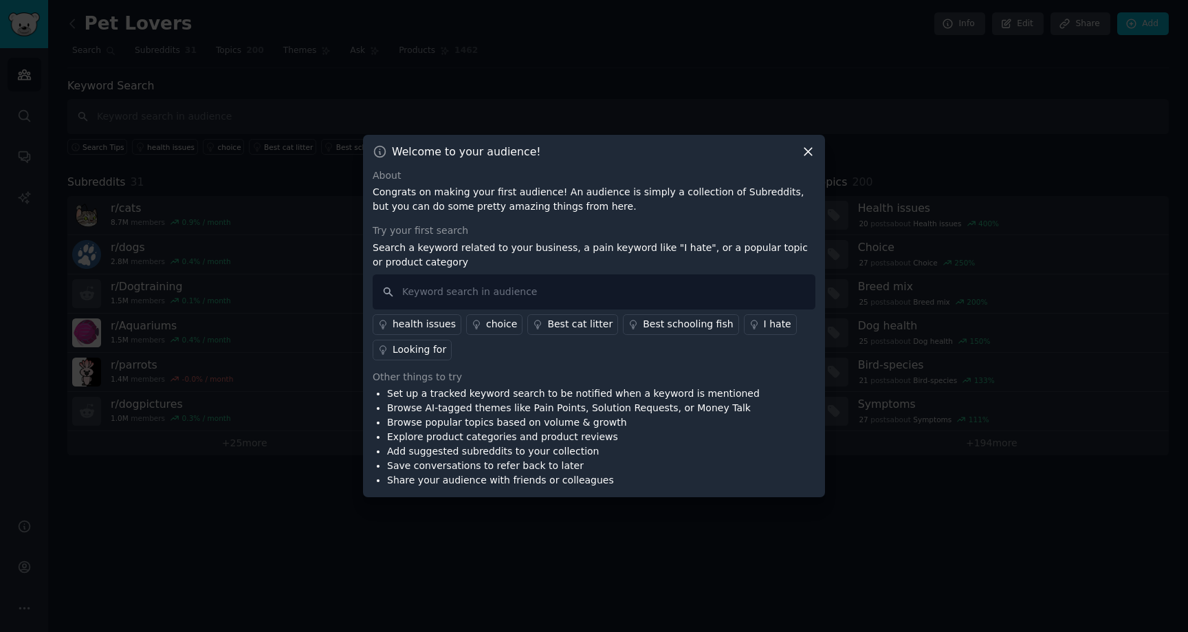
click at [801, 149] on icon at bounding box center [808, 151] width 14 height 14
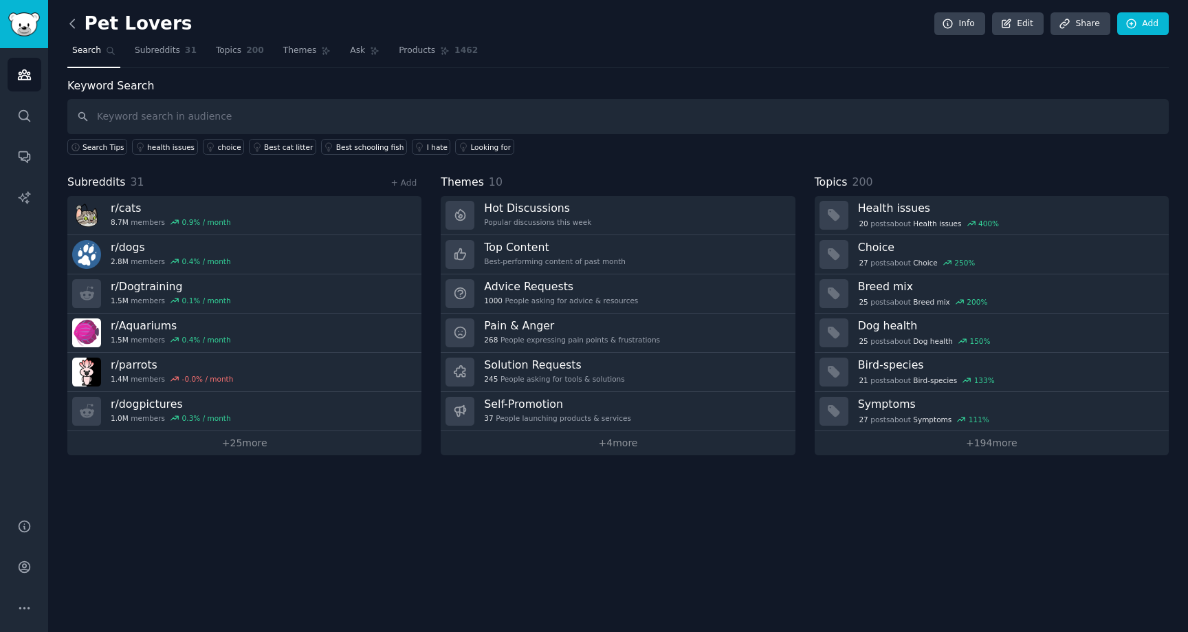
click at [73, 23] on icon at bounding box center [72, 23] width 14 height 14
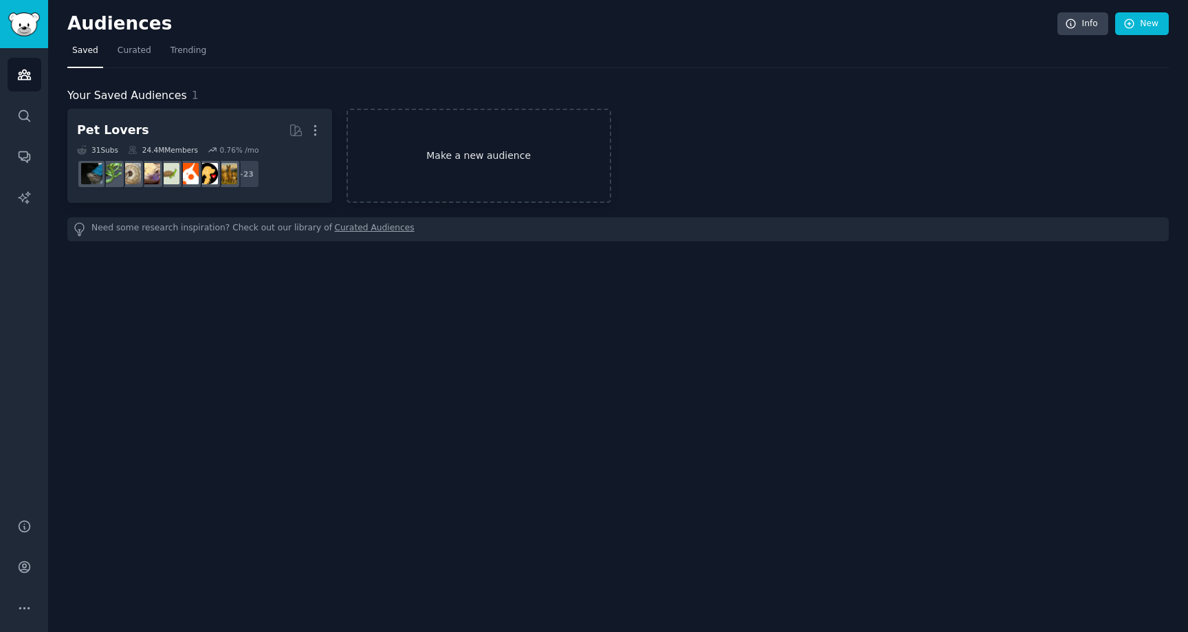
click at [448, 145] on link "Make a new audience" at bounding box center [478, 156] width 265 height 94
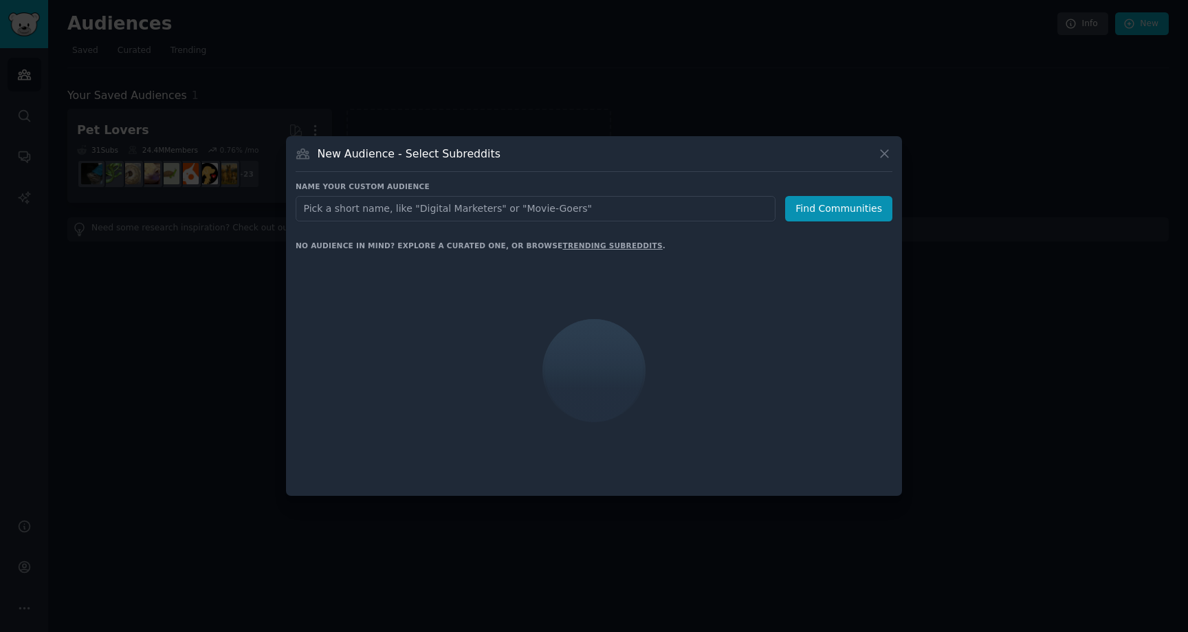
click at [426, 75] on div at bounding box center [594, 316] width 1188 height 632
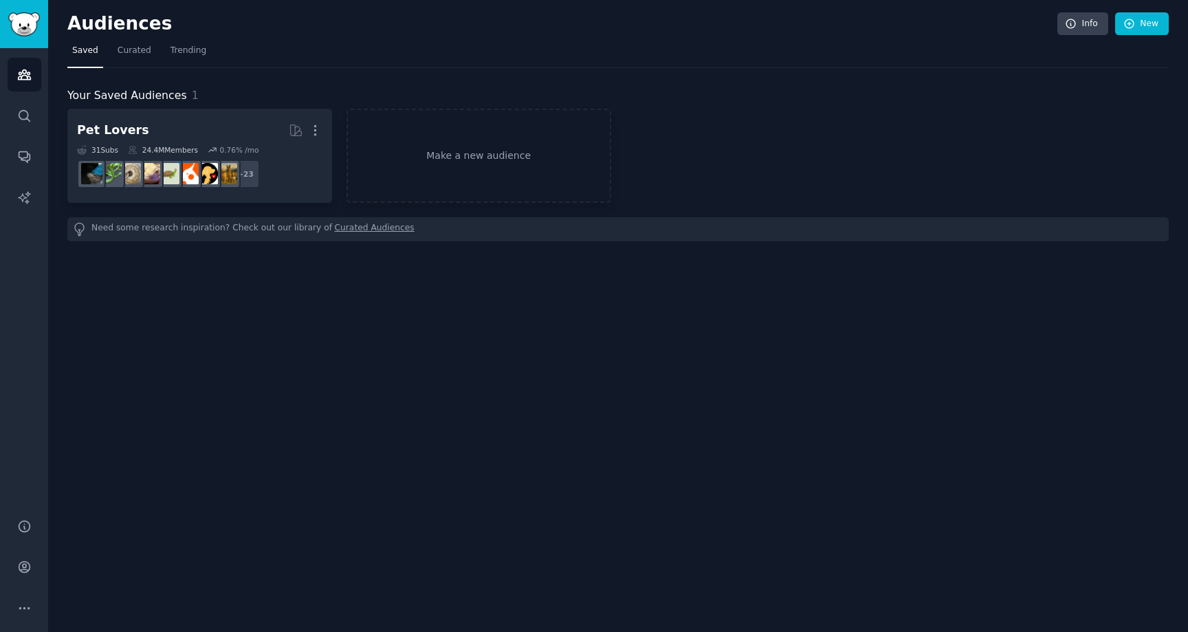
click at [5, 84] on div "Audiences Search Conversations AI Reports" at bounding box center [24, 275] width 48 height 454
click at [19, 76] on icon "Sidebar" at bounding box center [24, 75] width 12 height 10
click at [36, 129] on link "Search" at bounding box center [25, 116] width 34 height 34
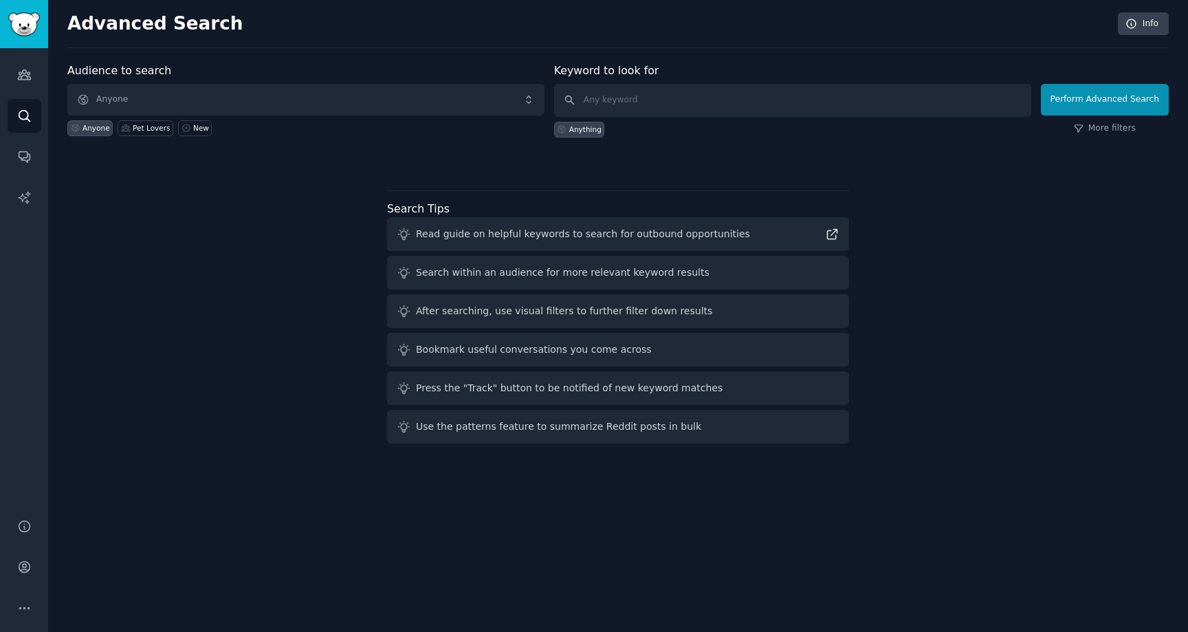
click at [228, 219] on div "Audience to search Anyone Anyone Pet Lovers New Keyword to look for Anything Pe…" at bounding box center [617, 256] width 1101 height 386
